Goal: Task Accomplishment & Management: Complete application form

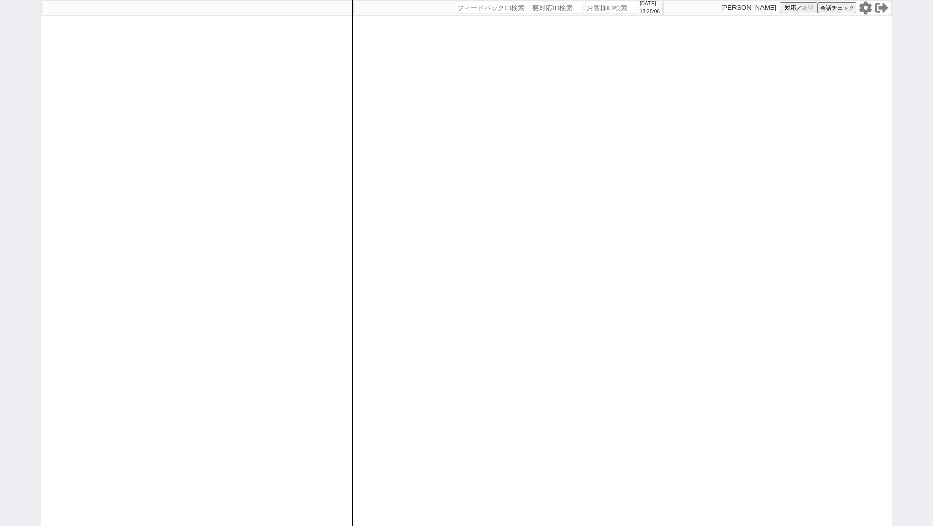
click at [598, 10] on input "number" at bounding box center [611, 8] width 52 height 12
paste input "611459"
type input "611459"
select select "2"
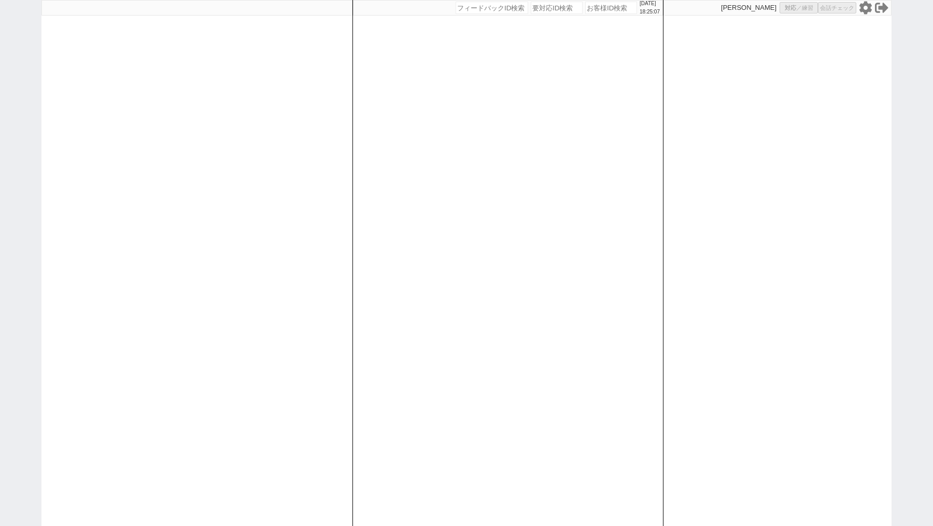
select select "2"
select select
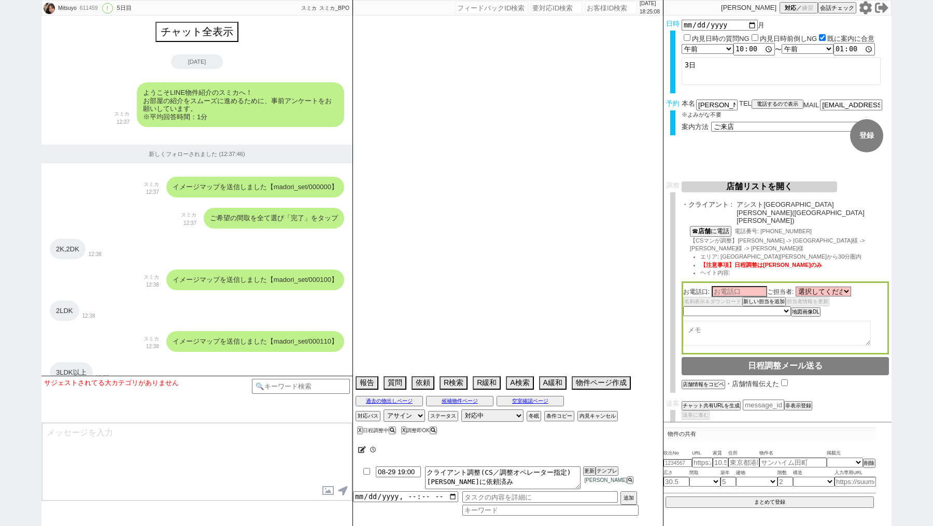
scroll to position [2819, 0]
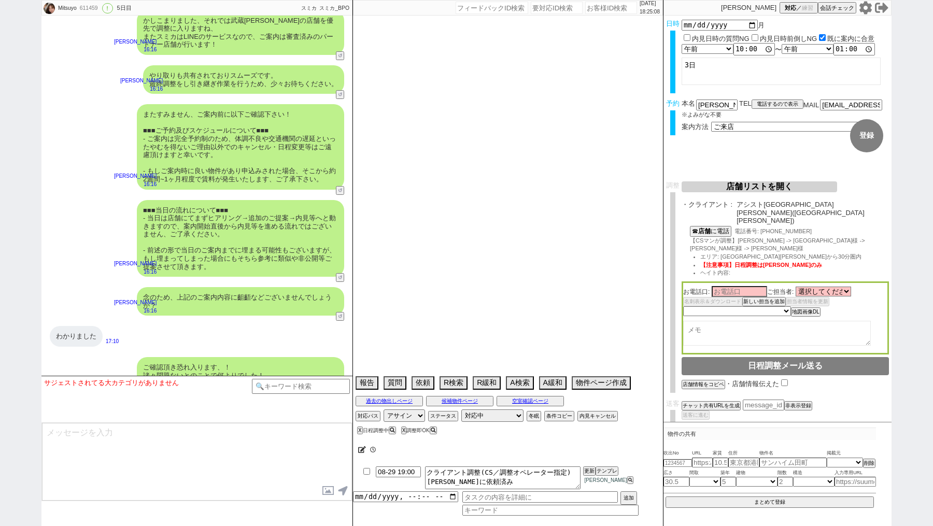
type textarea "旧ID：93274　条件から別IDと判断"
select select "15"
select select "7"
select select "56"
select select "70"
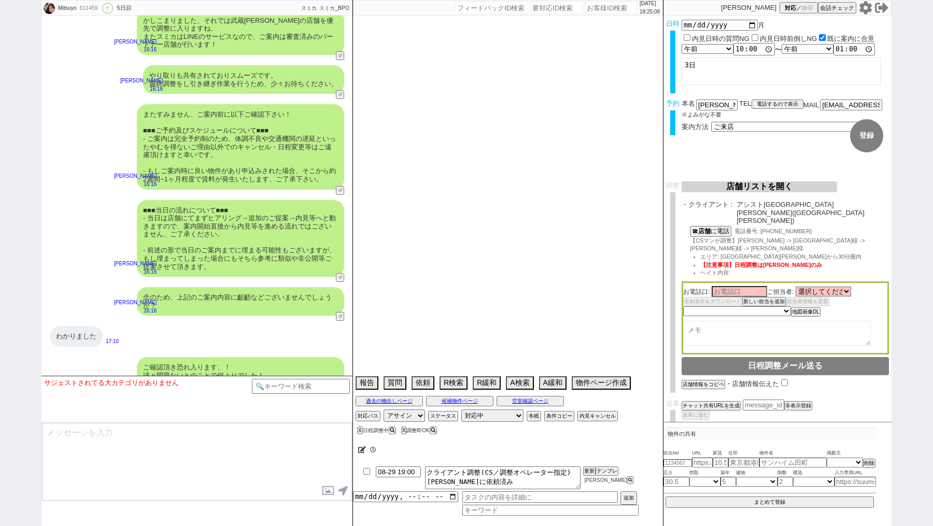
select select "[DATE]"
select select "50"
select select "59"
select select "[DATE]"
select select "75"
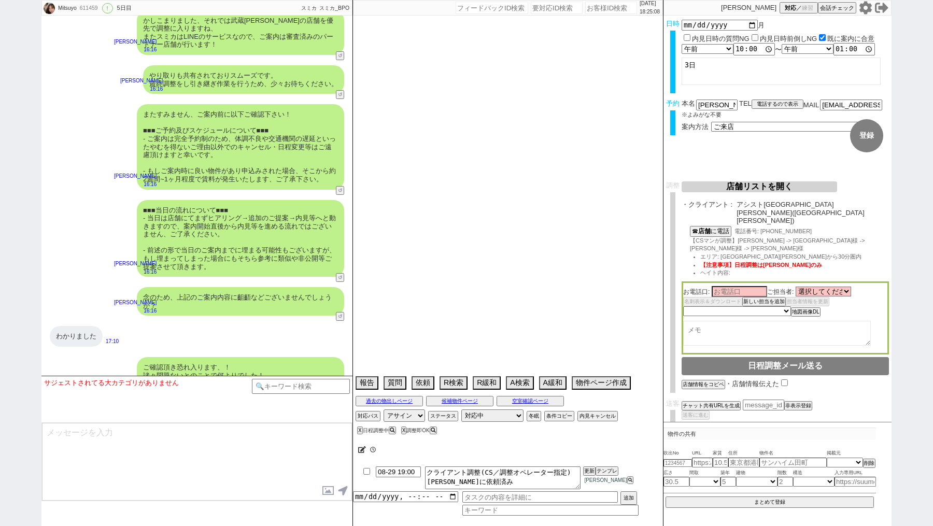
select select "[DATE]"
select select "53"
select select "47"
select select "69"
select select "[DATE]"
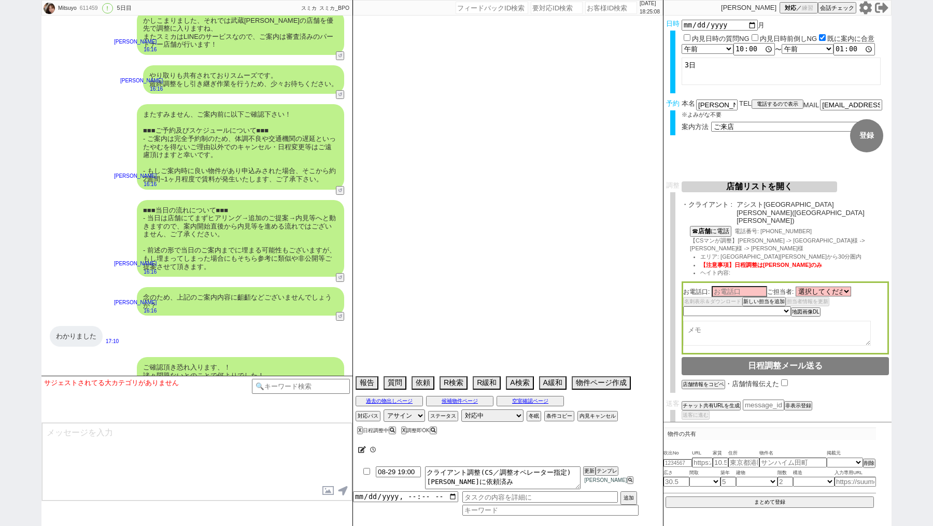
select select "25"
select select "785"
select select "54"
select select "23"
select select "747"
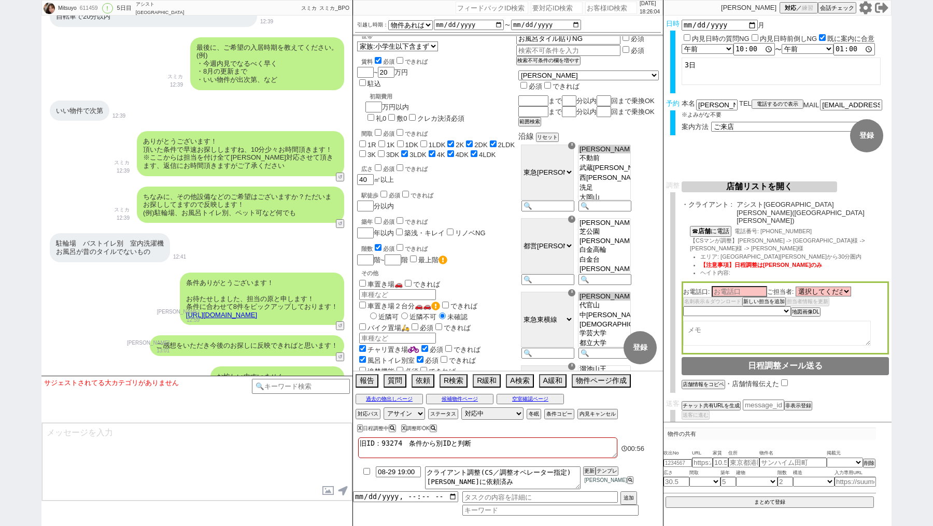
scroll to position [0, 0]
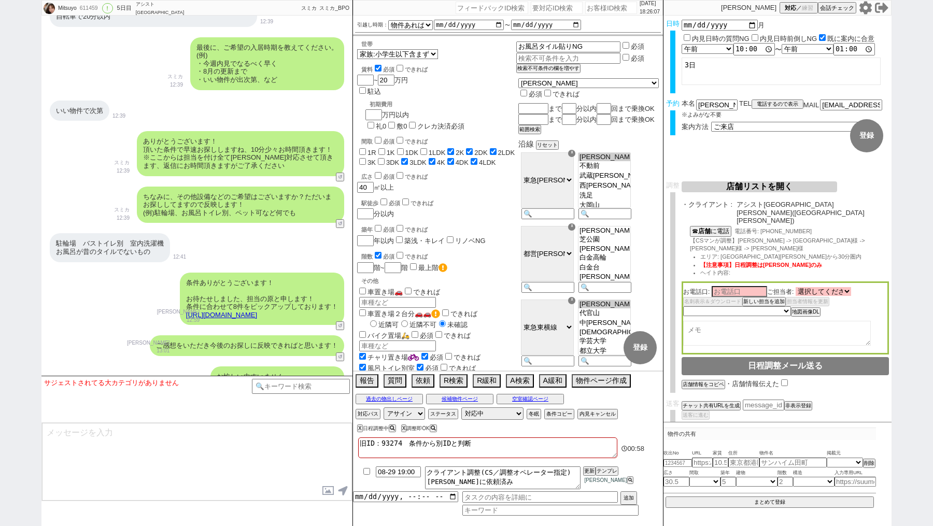
click at [811, 287] on select "選択してください [PERSON_NAME] [PERSON_NAME] [PERSON_NAME] [PERSON_NAME] [PERSON_NAME] …" at bounding box center [823, 291] width 55 height 9
select select "[DATE]"
click at [752, 287] on input at bounding box center [739, 291] width 55 height 9
type input "[PERSON_NAME]"
click at [735, 306] on select "未定 希望で最短でOK 最短以外でOK 日程がNG(直近で別日提案可) 日程がNG(直近はNG) お客様ごとNG 折返し待ち 店舗が定休/終業後で連絡取れず" at bounding box center [736, 310] width 107 height 9
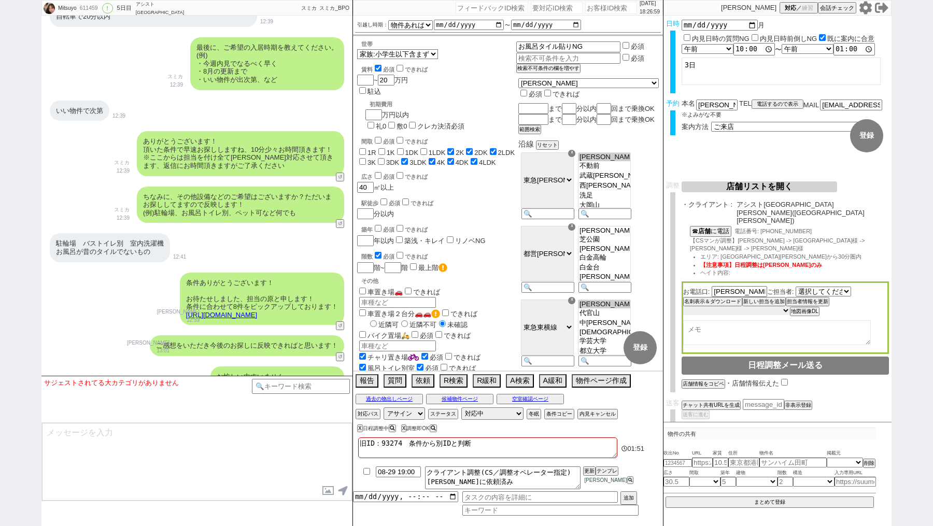
select select "5"
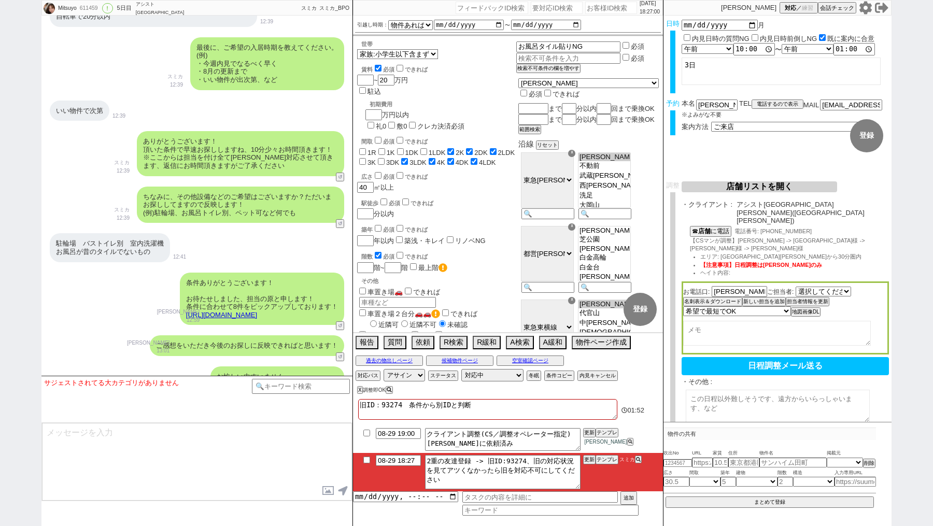
select select "[DATE]"
select select "5"
